Goal: Task Accomplishment & Management: Manage account settings

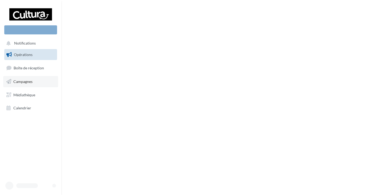
click at [26, 83] on span "Campagnes" at bounding box center [22, 81] width 19 height 5
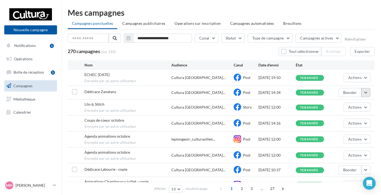
click at [367, 94] on button "button" at bounding box center [366, 92] width 9 height 9
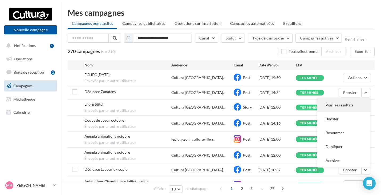
click at [350, 104] on button "Voir les résultats" at bounding box center [343, 105] width 53 height 14
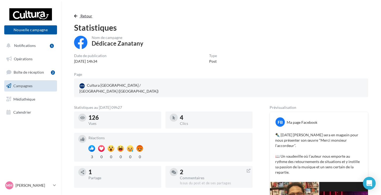
click at [75, 18] on button "Retour" at bounding box center [84, 16] width 21 height 6
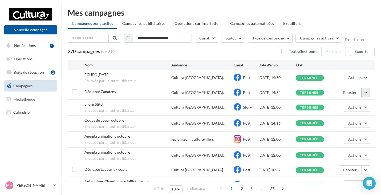
click at [364, 94] on button "button" at bounding box center [366, 92] width 9 height 9
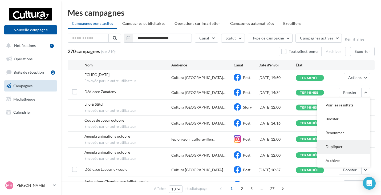
click at [335, 146] on button "Dupliquer" at bounding box center [343, 147] width 53 height 14
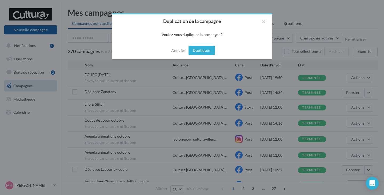
click at [201, 49] on button "Dupliquer" at bounding box center [202, 50] width 26 height 9
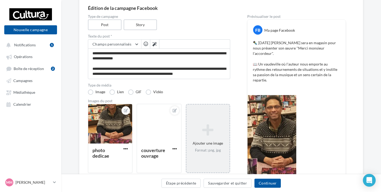
scroll to position [53, 0]
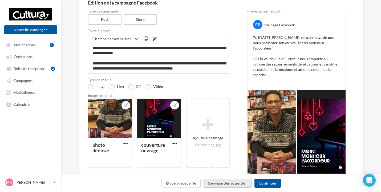
click at [235, 183] on button "Sauvegarder et quitter" at bounding box center [228, 183] width 48 height 9
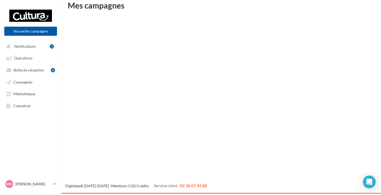
scroll to position [9, 0]
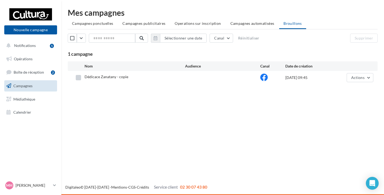
click at [78, 80] on label at bounding box center [78, 77] width 5 height 5
click at [369, 47] on div "Sélectionner une date Canal Réinitialiser Supprimer 1 campagne 1 brouillon séle…" at bounding box center [223, 45] width 310 height 23
click at [366, 38] on button "Supprimer" at bounding box center [363, 38] width 27 height 9
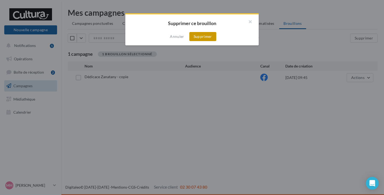
click at [207, 33] on button "Supprimer" at bounding box center [202, 36] width 27 height 9
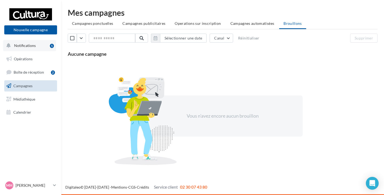
click at [15, 47] on span "Notifications" at bounding box center [25, 45] width 22 height 5
